Goal: Book appointment/travel/reservation

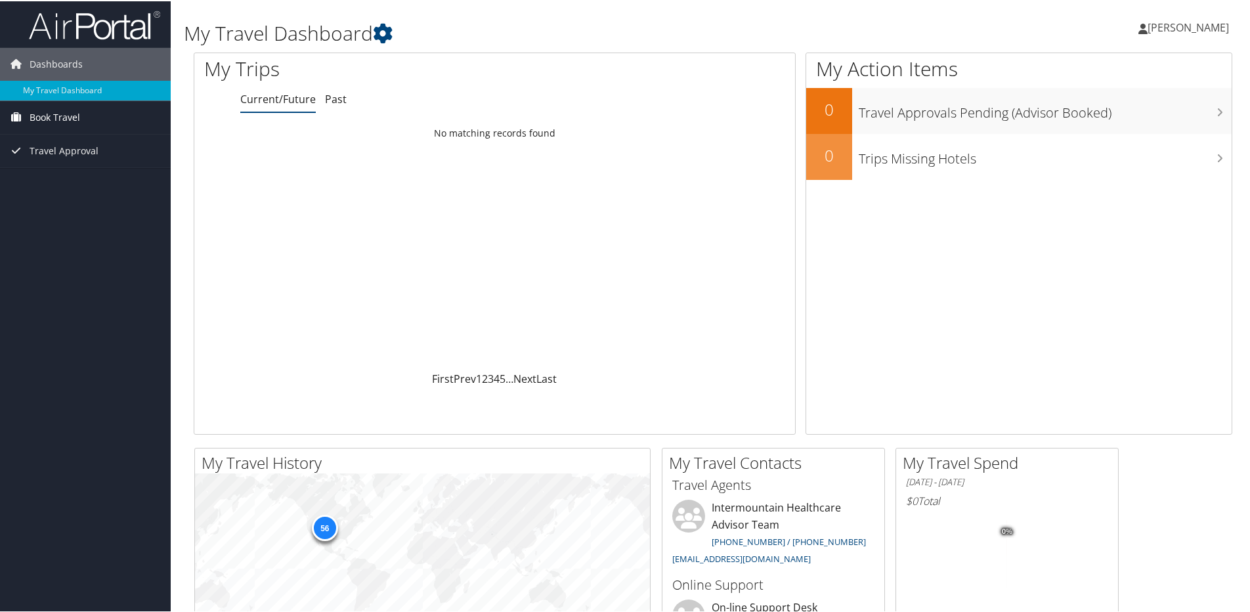
click at [45, 110] on span "Book Travel" at bounding box center [55, 116] width 51 height 33
click at [60, 162] on link "Book/Manage Online Trips" at bounding box center [85, 162] width 171 height 20
click at [60, 115] on span "Book Travel" at bounding box center [55, 116] width 51 height 33
click at [59, 160] on link "Book/Manage Online Trips" at bounding box center [85, 162] width 171 height 20
